Goal: Find specific page/section: Find specific page/section

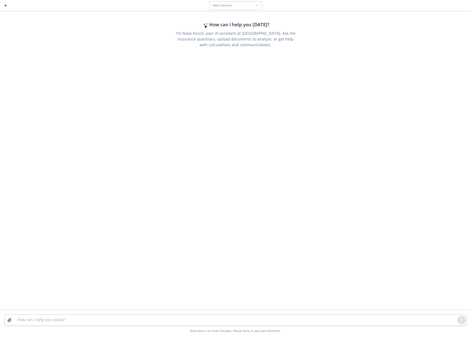
click at [354, 60] on div "How can I help you today? I'm Nova Assist, your AI assistant at Newfront. Ask m…" at bounding box center [235, 161] width 471 height 298
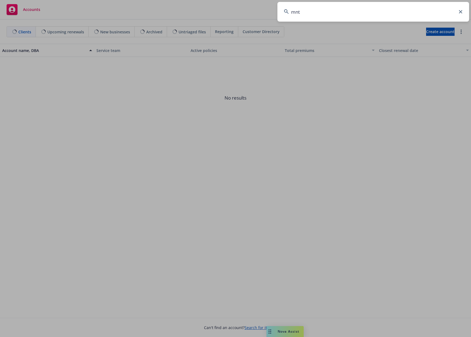
type input "mntn"
